Goal: Find contact information: Find contact information

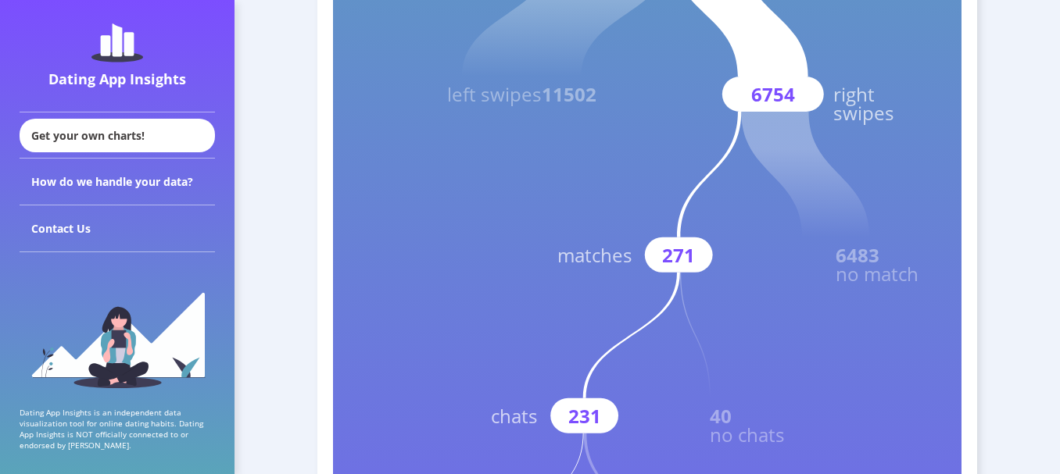
scroll to position [656, 0]
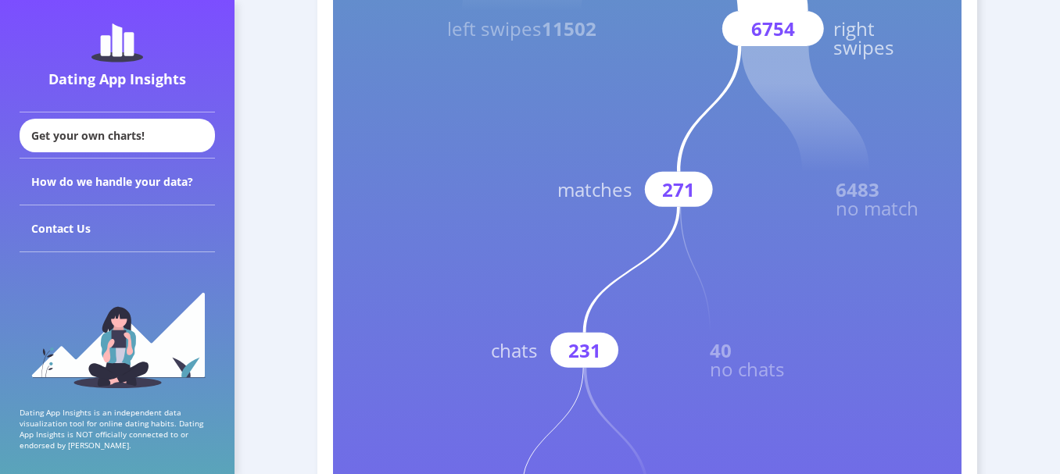
scroll to position [0, 0]
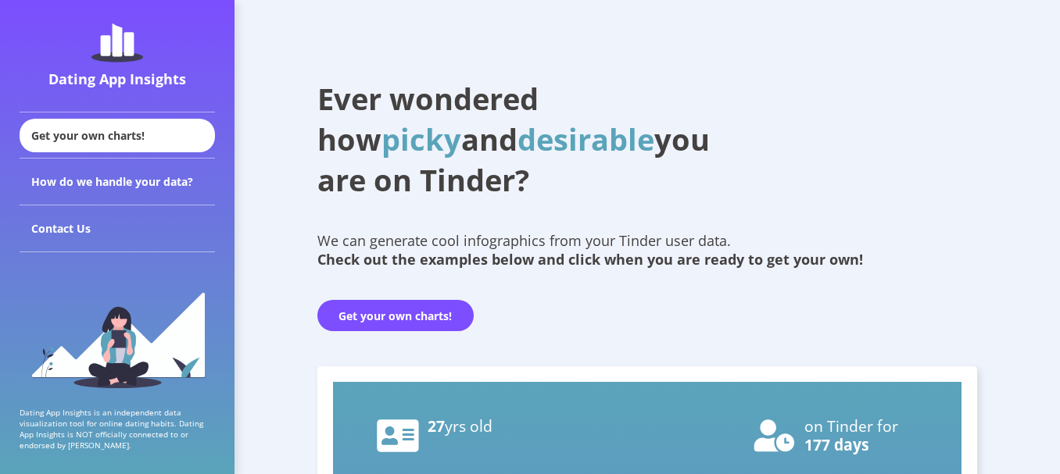
click at [950, 216] on div "Ever wondered how picky and desirable you are on Tinder? We can generate cool i…" at bounding box center [647, 181] width 660 height 300
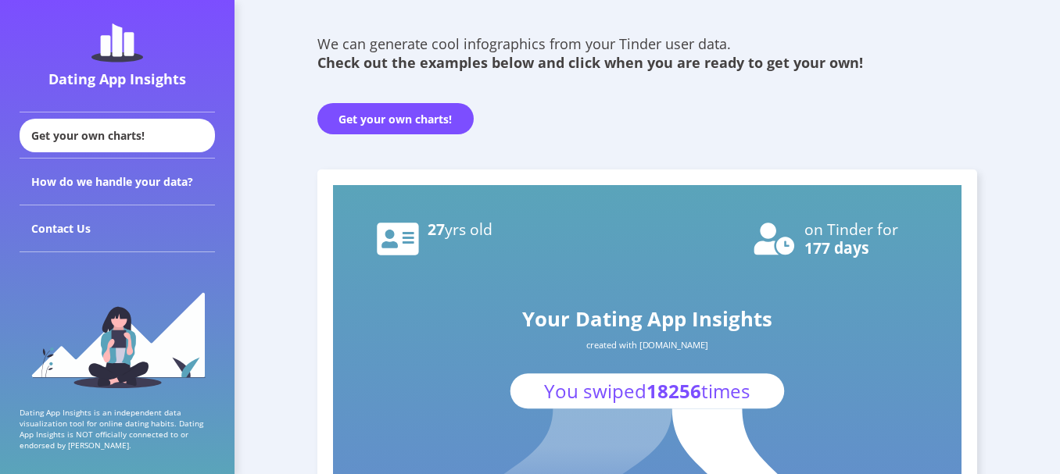
scroll to position [219, 0]
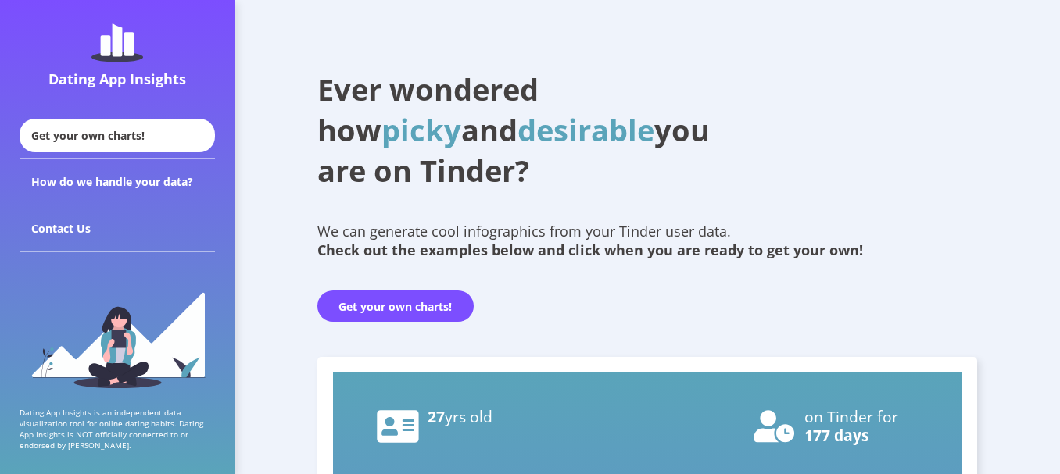
scroll to position [0, 0]
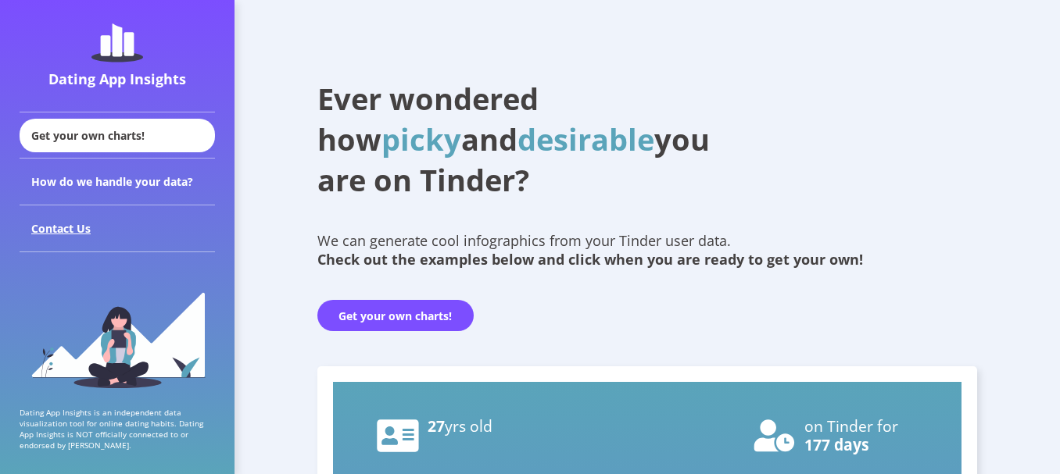
click at [59, 230] on div "Contact Us" at bounding box center [117, 229] width 195 height 47
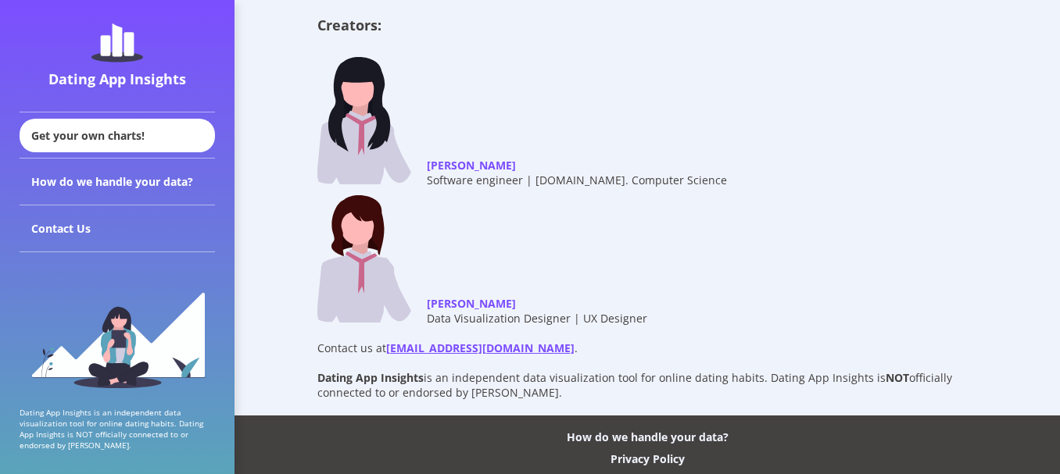
click at [890, 141] on div "Creators: [PERSON_NAME] Software engineer | [DOMAIN_NAME]. Computer Science [PE…" at bounding box center [647, 171] width 660 height 310
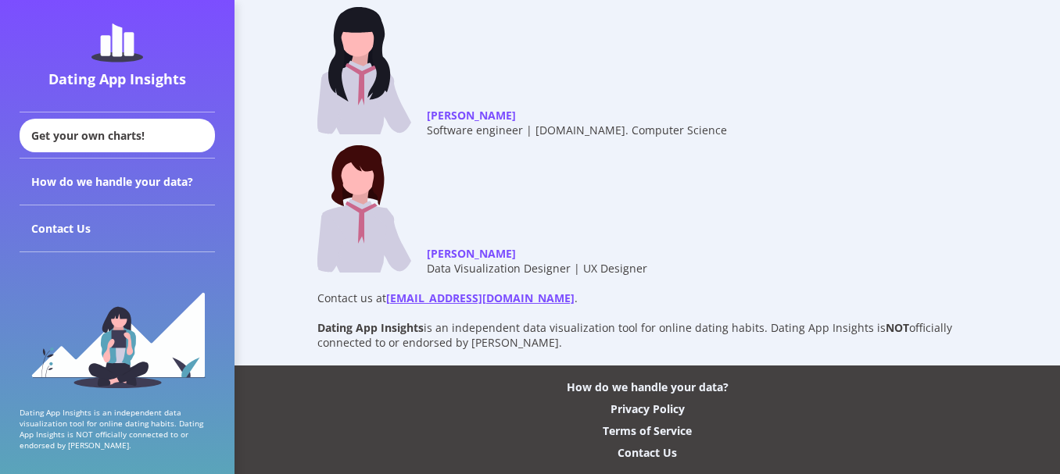
scroll to position [51, 0]
click at [890, 141] on div "Creators: [PERSON_NAME] Software engineer | [DOMAIN_NAME]. Computer Science [PE…" at bounding box center [647, 120] width 660 height 310
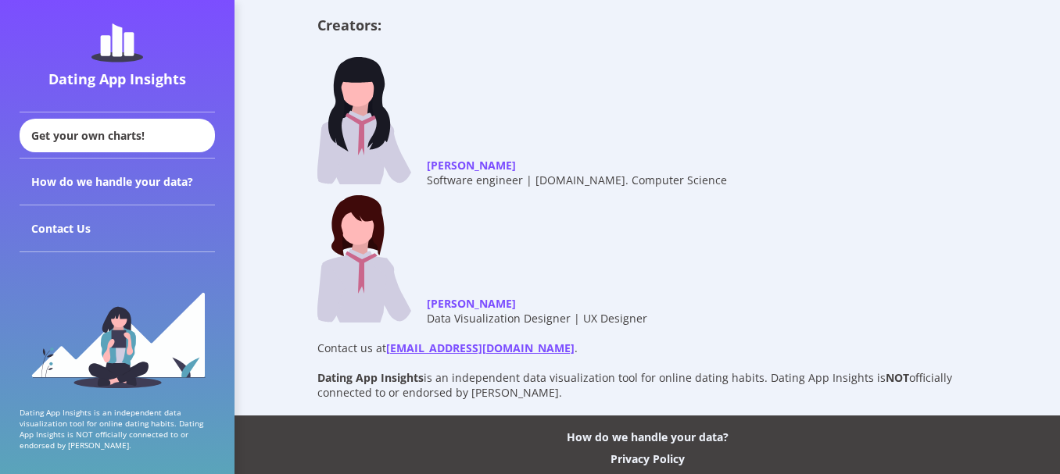
click at [857, 273] on div "Creators: [PERSON_NAME] Software engineer | [DOMAIN_NAME]. Computer Science [PE…" at bounding box center [647, 171] width 660 height 310
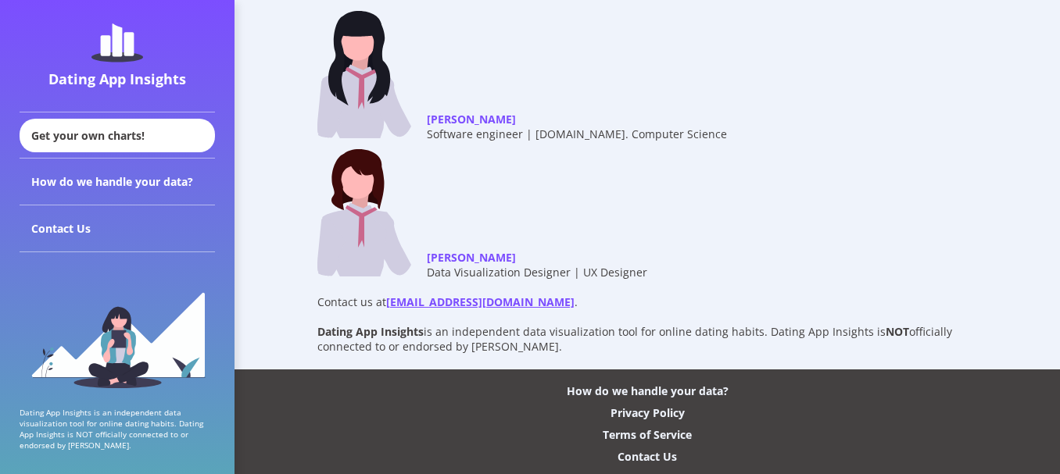
scroll to position [51, 0]
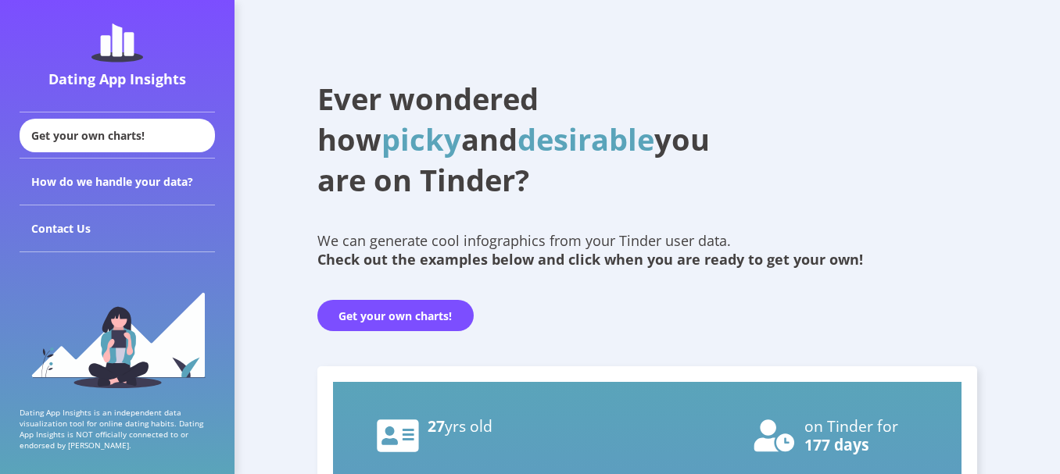
click at [120, 52] on img at bounding box center [117, 42] width 52 height 39
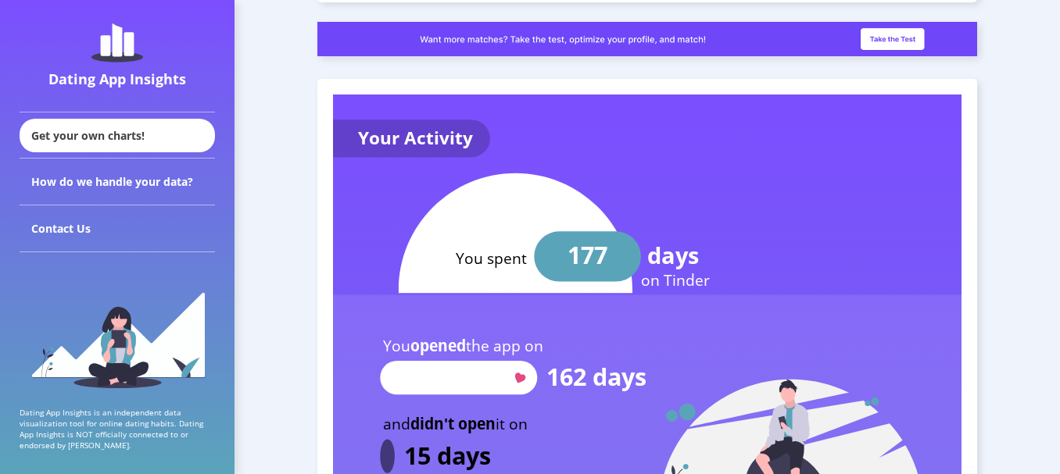
scroll to position [1657, 0]
